Goal: Information Seeking & Learning: Find specific page/section

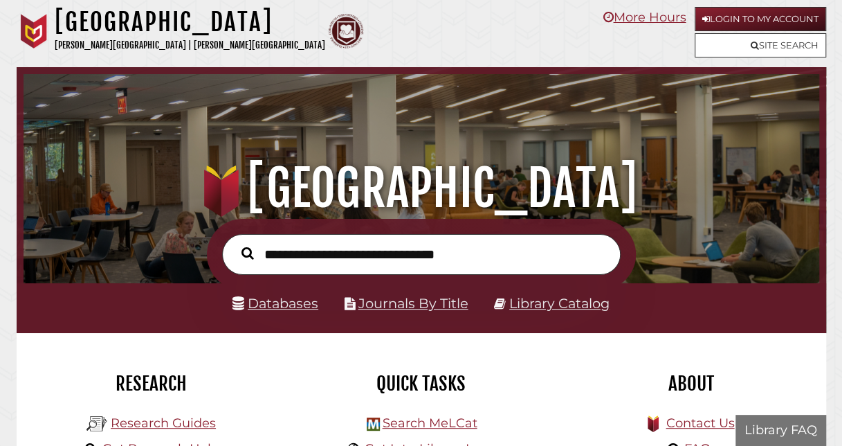
scroll to position [263, 789]
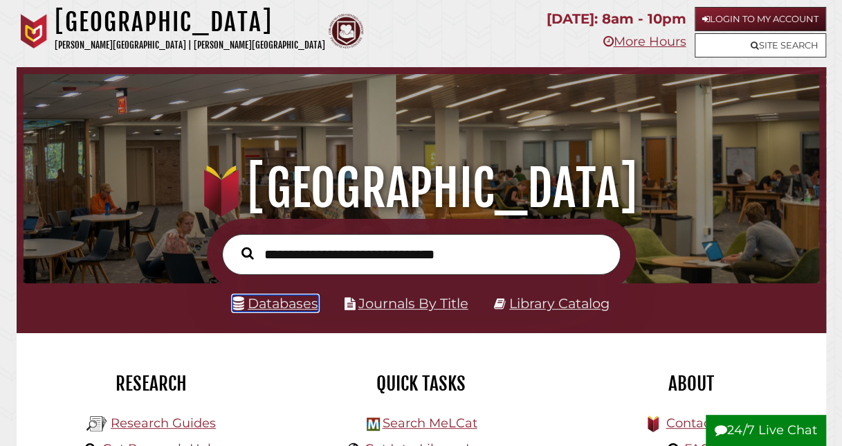
click at [286, 301] on link "Databases" at bounding box center [275, 303] width 86 height 17
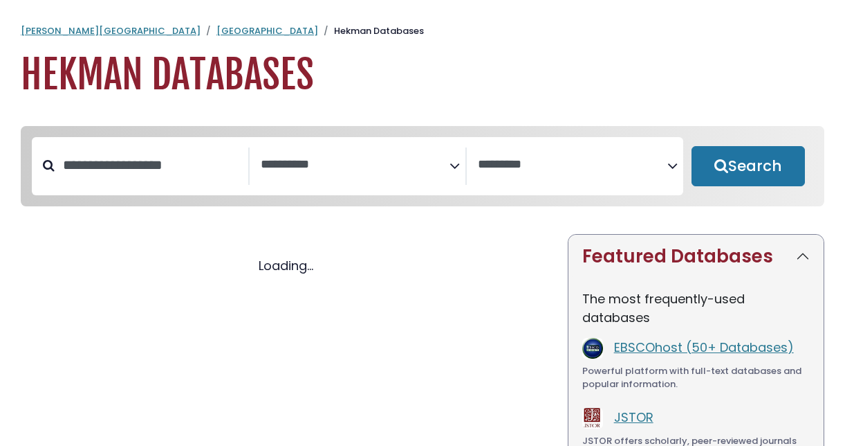
select select "Database Subject Filter"
select select "Database Vendors Filter"
select select "Database Subject Filter"
select select "Database Vendors Filter"
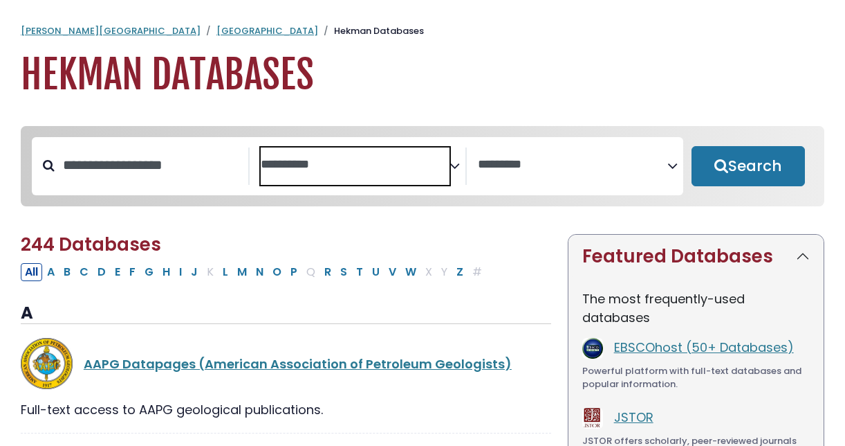
drag, startPoint x: 443, startPoint y: 163, endPoint x: 463, endPoint y: 167, distance: 20.5
click at [463, 167] on div "**********" at bounding box center [363, 165] width 205 height 37
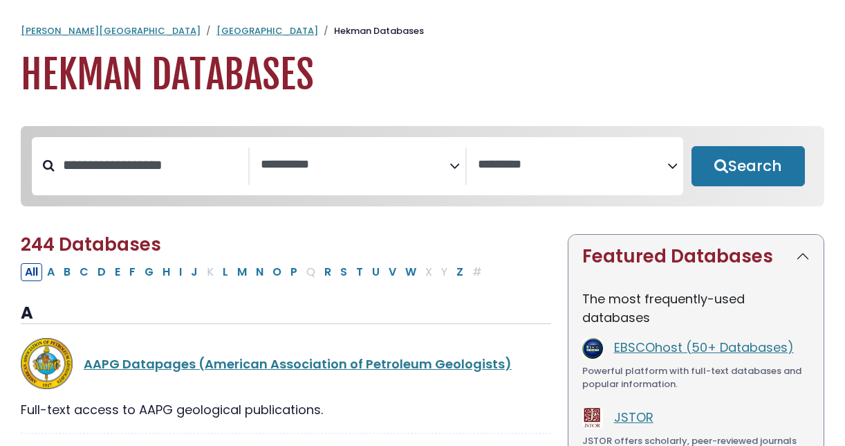
click at [451, 164] on icon "Search filters" at bounding box center [455, 163] width 10 height 21
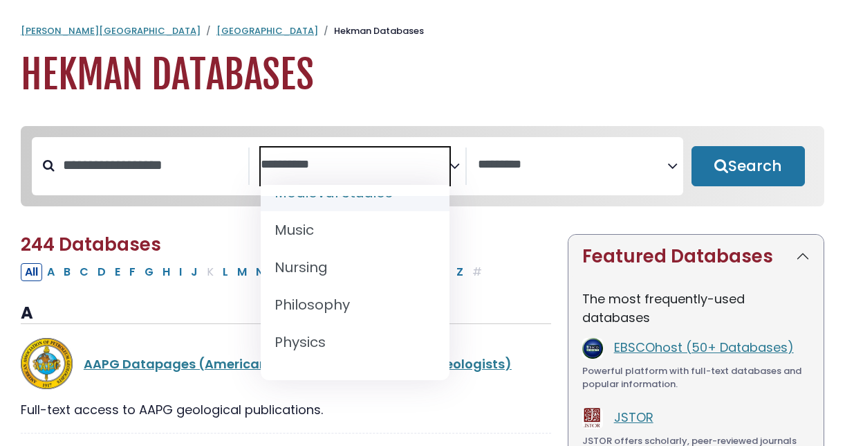
scroll to position [1131, 0]
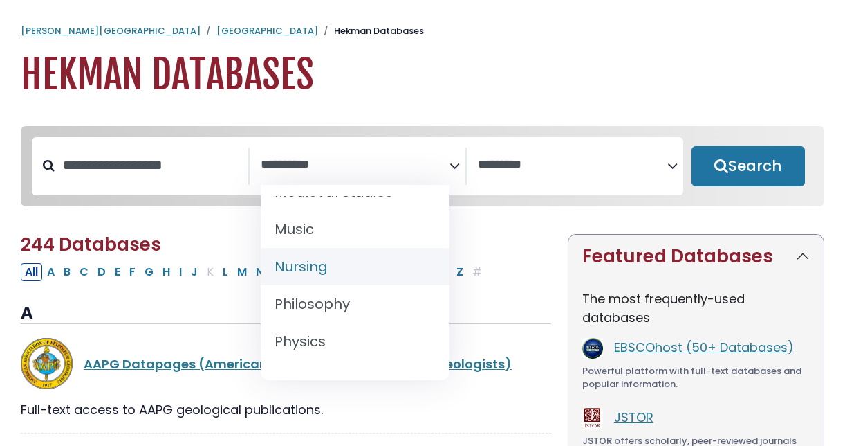
select select "*****"
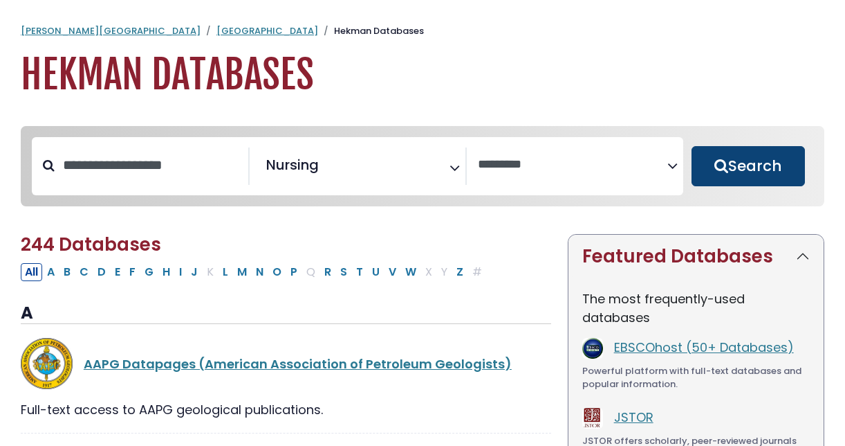
click at [789, 160] on button "Search" at bounding box center [748, 166] width 113 height 40
select select "Database Vendors Filter"
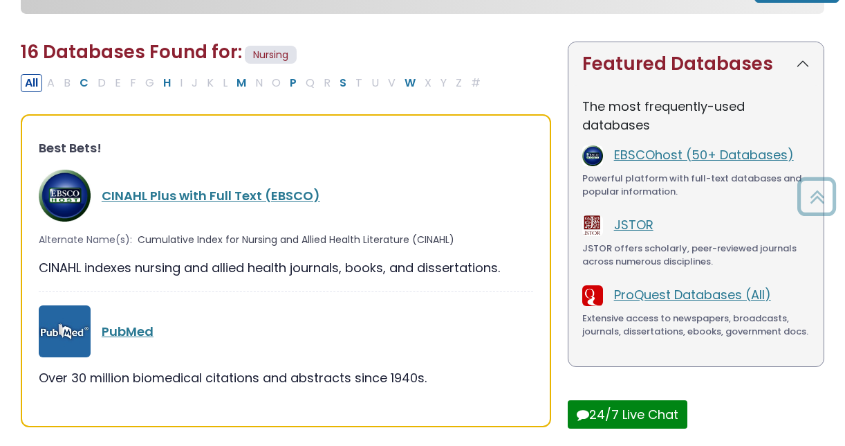
scroll to position [197, 0]
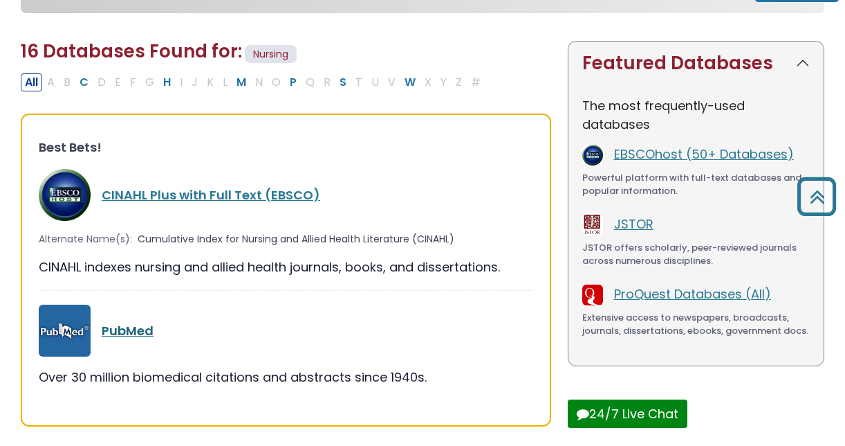
click at [130, 331] on link "PubMed" at bounding box center [128, 330] width 52 height 17
